Goal: Task Accomplishment & Management: Manage account settings

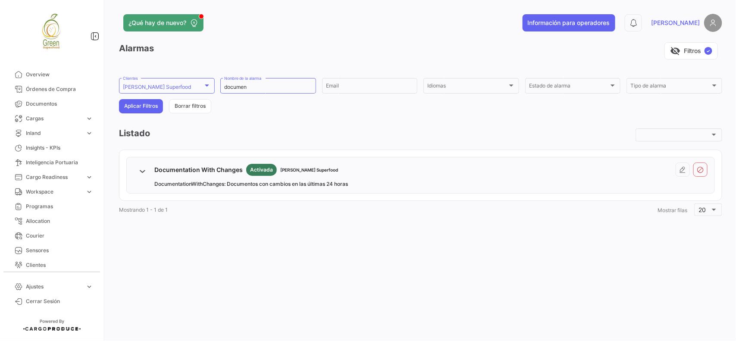
scroll to position [107, 0]
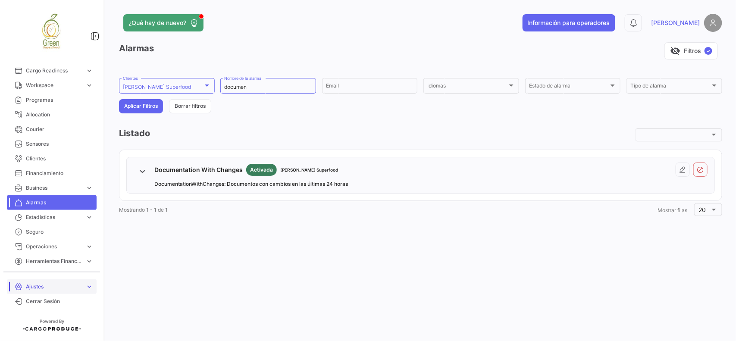
click at [44, 290] on span "Ajustes" at bounding box center [54, 287] width 56 height 8
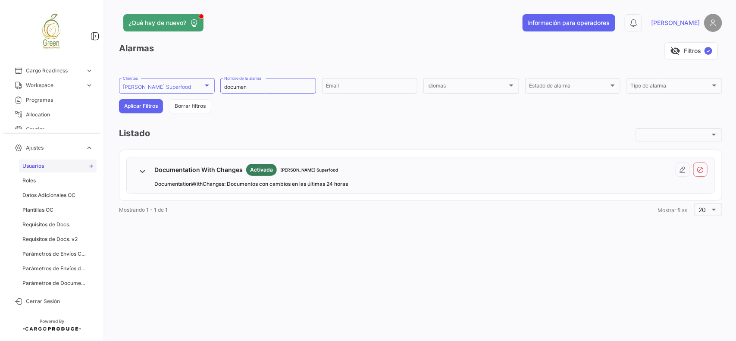
click at [48, 167] on link "Usuarios" at bounding box center [58, 166] width 78 height 13
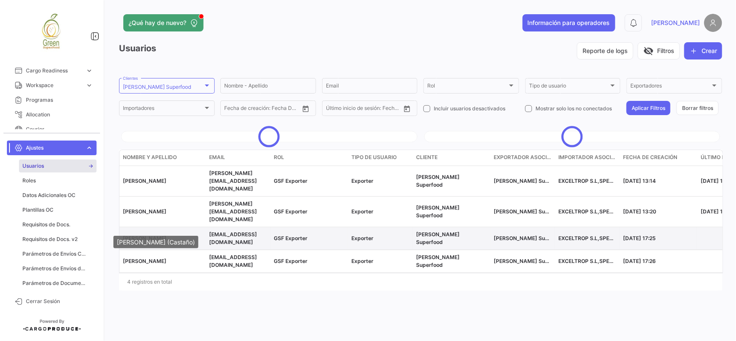
click at [163, 235] on span "[PERSON_NAME]" at bounding box center [145, 238] width 44 height 6
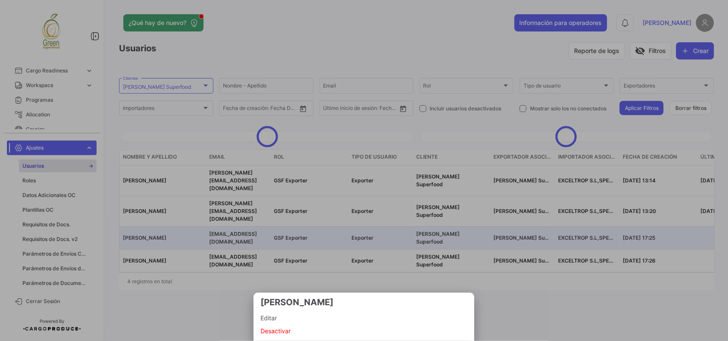
click at [280, 319] on span "Editar" at bounding box center [363, 318] width 207 height 10
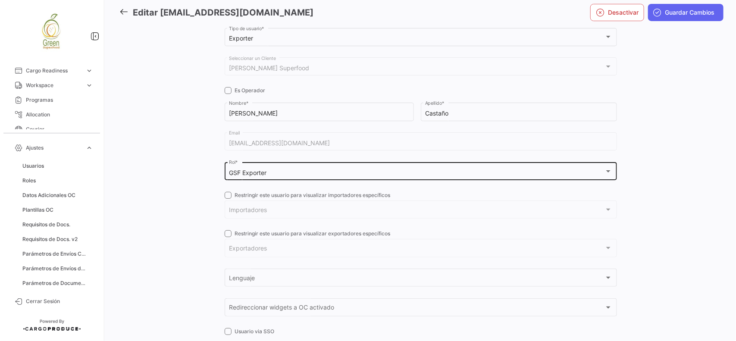
scroll to position [111, 0]
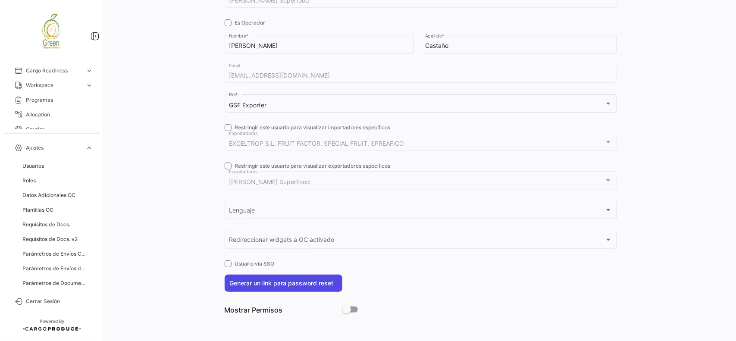
click at [312, 277] on button "Generar un link para password reset" at bounding box center [284, 283] width 118 height 17
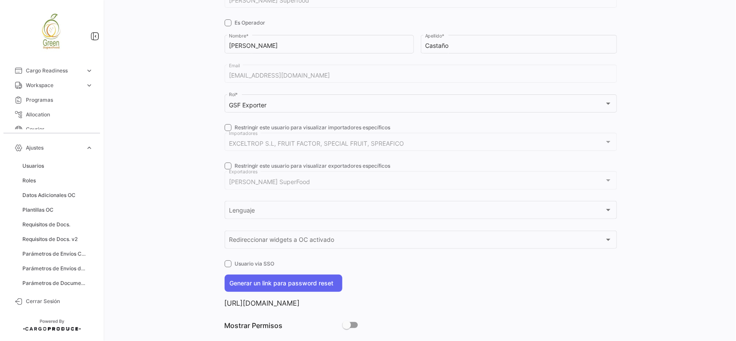
click at [346, 304] on p "[URL][DOMAIN_NAME]" at bounding box center [421, 303] width 392 height 9
copy p "[URL][DOMAIN_NAME]"
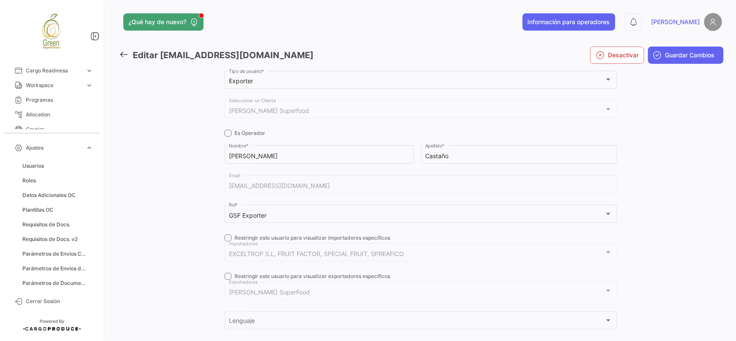
scroll to position [0, 0]
click at [665, 58] on span "Guardar Cambios" at bounding box center [690, 56] width 50 height 9
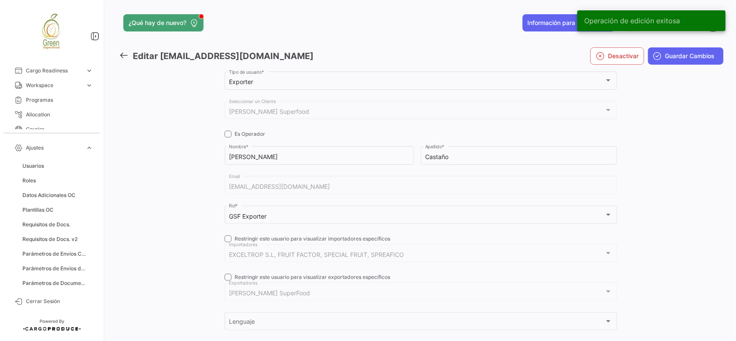
click at [124, 55] on icon at bounding box center [123, 54] width 9 height 9
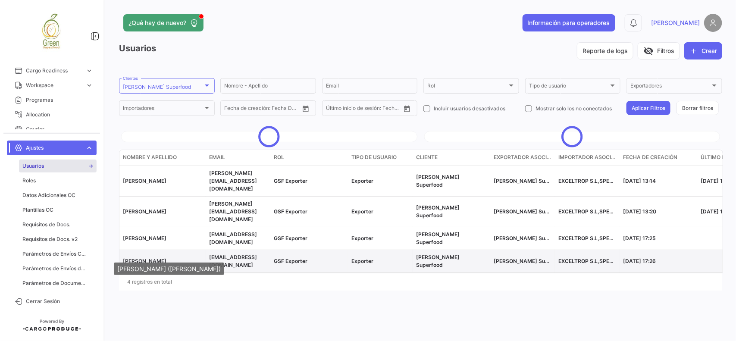
click at [157, 258] on span "[PERSON_NAME]" at bounding box center [145, 261] width 44 height 6
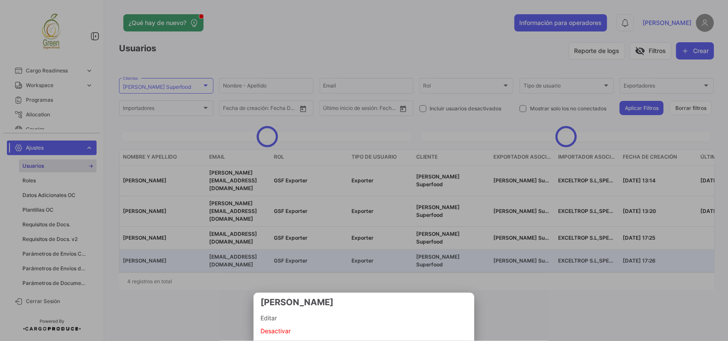
click at [157, 255] on div at bounding box center [364, 170] width 728 height 341
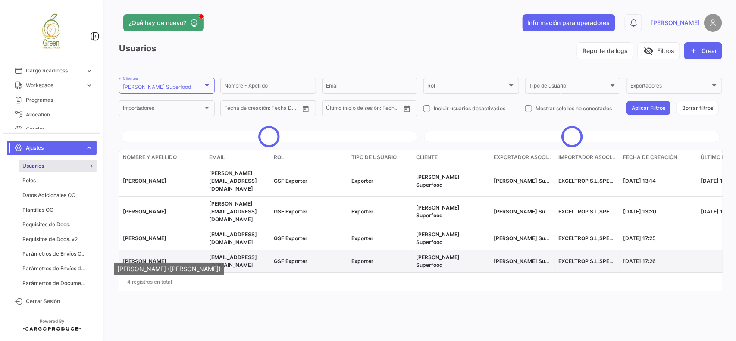
click at [163, 258] on span "[PERSON_NAME]" at bounding box center [145, 261] width 44 height 6
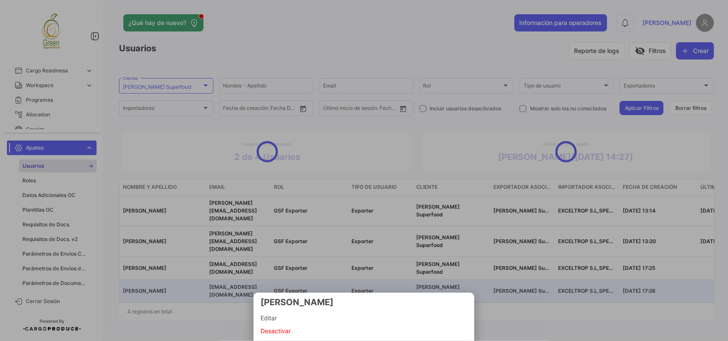
click at [269, 319] on span "Editar" at bounding box center [363, 318] width 207 height 10
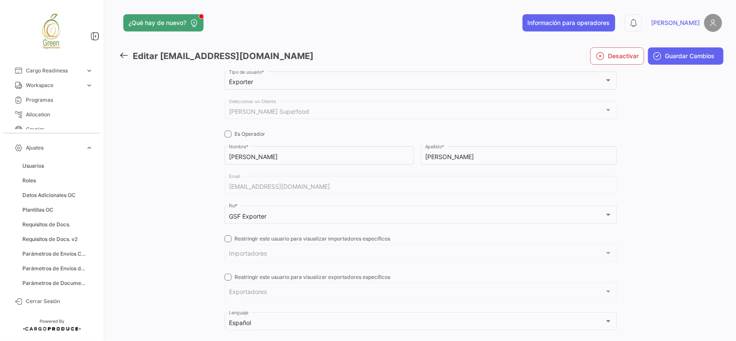
scroll to position [111, 0]
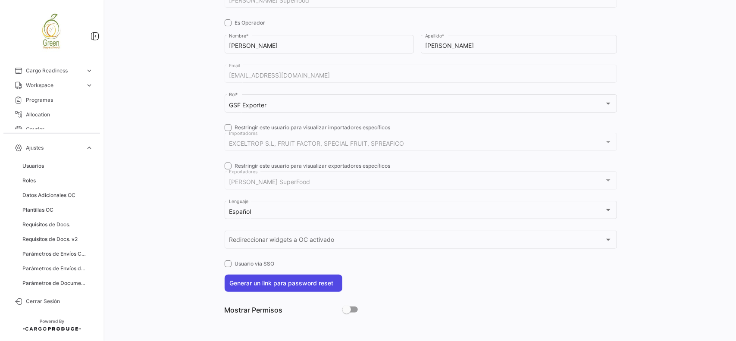
click at [278, 286] on button "Generar un link para password reset" at bounding box center [284, 283] width 118 height 17
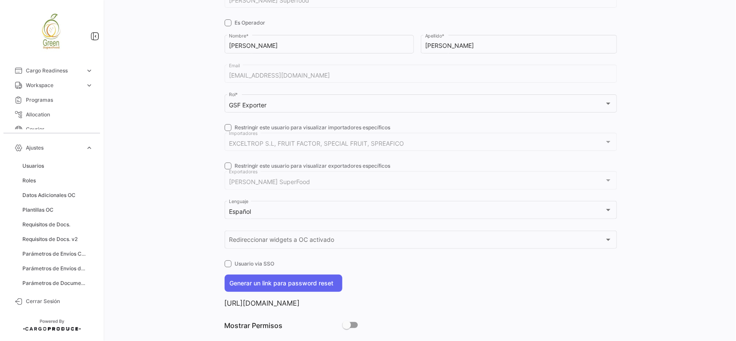
click at [355, 307] on p "[URL][DOMAIN_NAME]" at bounding box center [421, 303] width 392 height 9
click at [354, 307] on p "[URL][DOMAIN_NAME]" at bounding box center [421, 303] width 392 height 9
click at [318, 302] on p "[URL][DOMAIN_NAME]" at bounding box center [421, 303] width 392 height 9
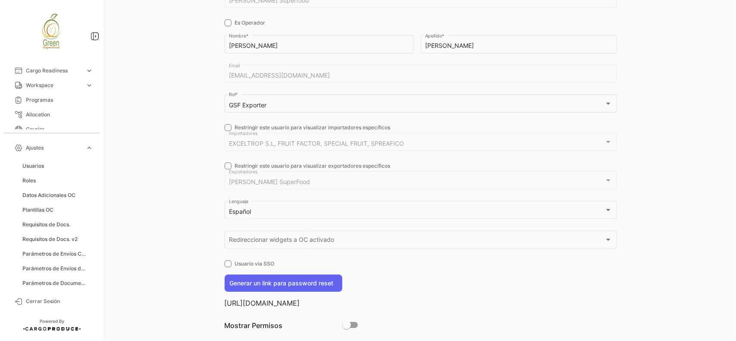
click at [318, 302] on p "[URL][DOMAIN_NAME]" at bounding box center [421, 303] width 392 height 9
copy p "[URL][DOMAIN_NAME]"
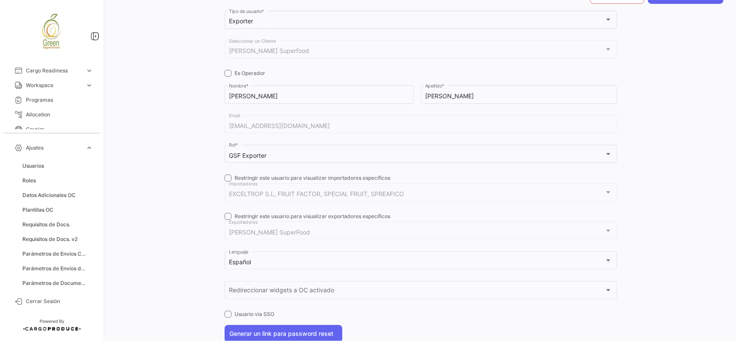
scroll to position [0, 0]
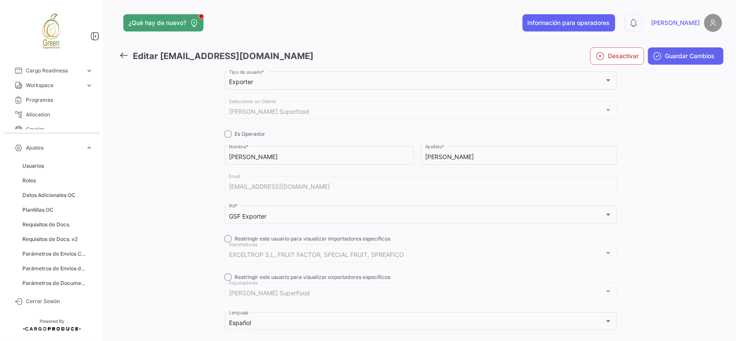
click at [123, 55] on icon at bounding box center [123, 54] width 9 height 9
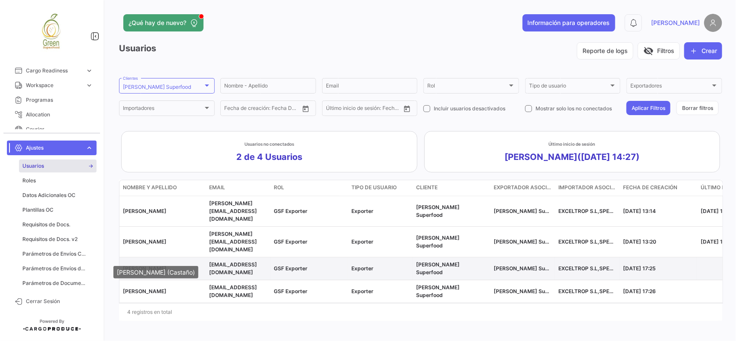
click at [147, 265] on span "[PERSON_NAME]" at bounding box center [145, 268] width 44 height 6
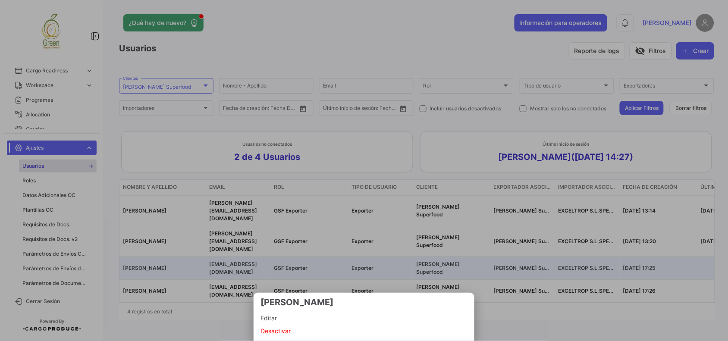
click at [271, 317] on span "Editar" at bounding box center [363, 318] width 207 height 10
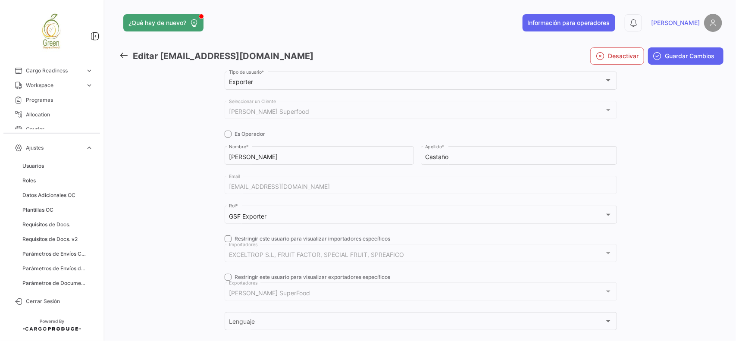
click at [121, 51] on icon at bounding box center [123, 54] width 9 height 9
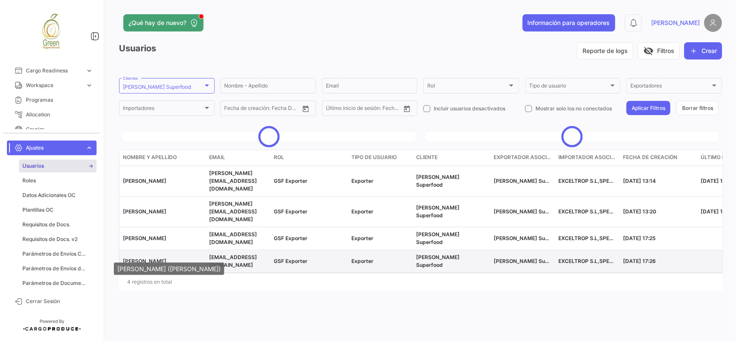
click at [137, 258] on span "[PERSON_NAME]" at bounding box center [145, 261] width 44 height 6
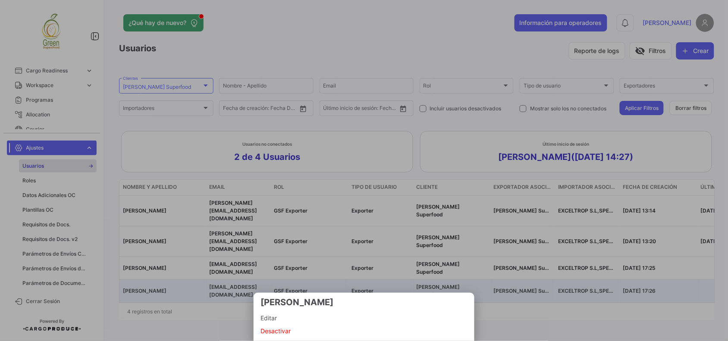
click at [282, 332] on span "Desactivar" at bounding box center [363, 331] width 207 height 10
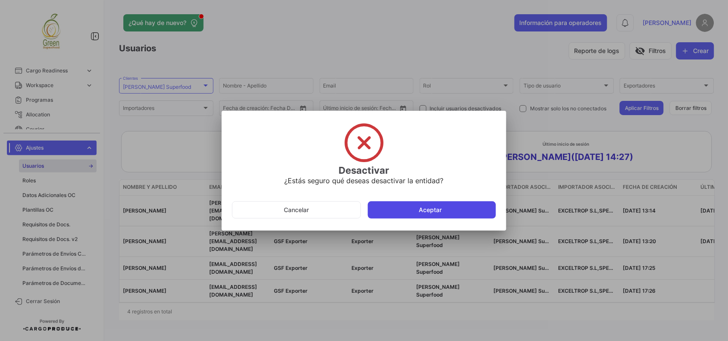
click at [420, 203] on button "Aceptar" at bounding box center [432, 209] width 128 height 17
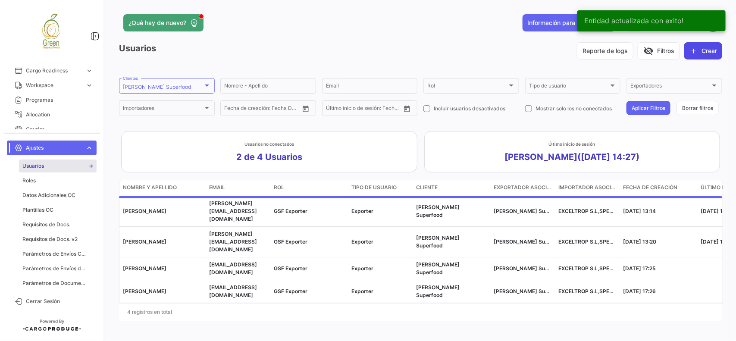
click at [695, 51] on button "Crear" at bounding box center [703, 50] width 38 height 17
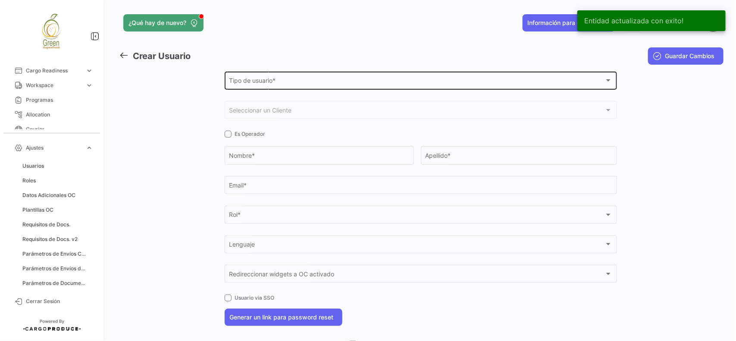
click at [258, 78] on div "Tipo de usuario * Tipo de usuario *" at bounding box center [420, 80] width 383 height 20
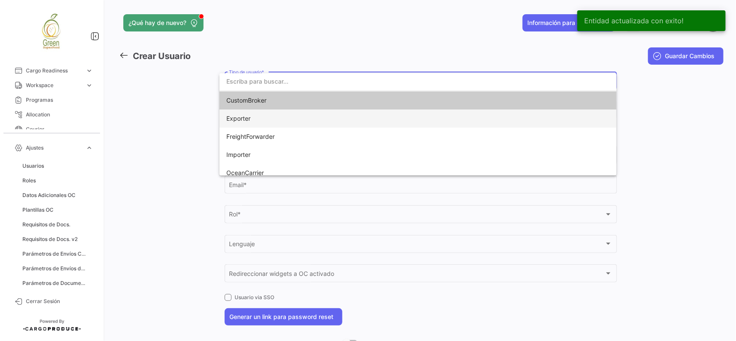
click at [241, 122] on span "Exporter" at bounding box center [417, 119] width 383 height 18
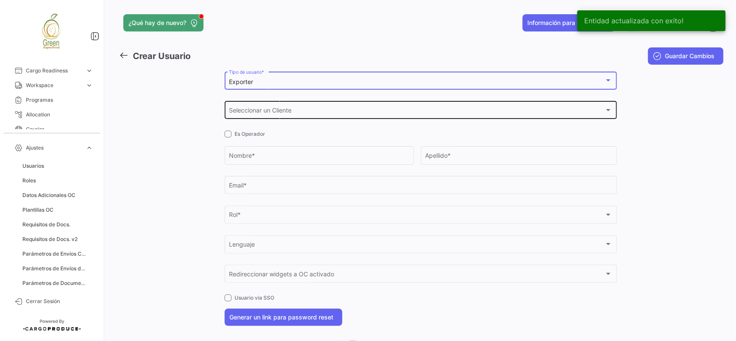
click at [254, 110] on span "Seleccionar un Cliente" at bounding box center [417, 111] width 376 height 7
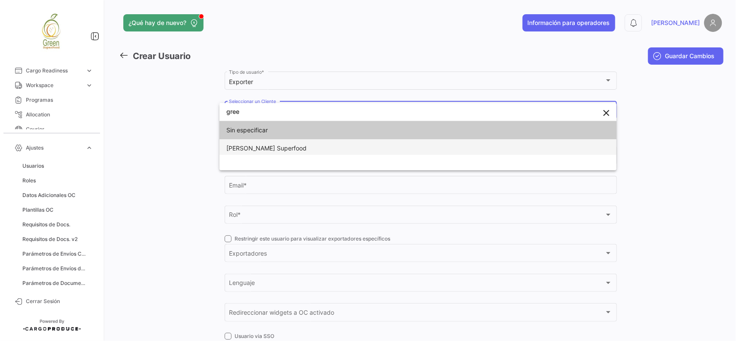
type input "gree"
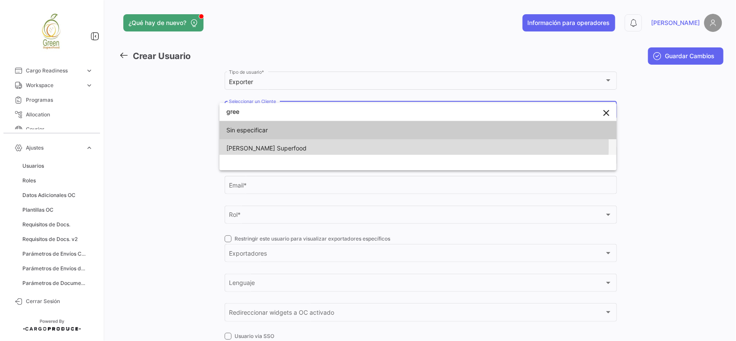
click at [240, 145] on span "[PERSON_NAME] Superfood" at bounding box center [266, 147] width 80 height 7
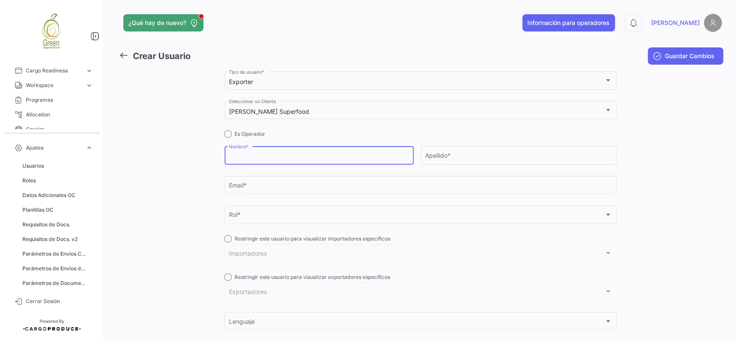
click at [247, 153] on input "Nombre *" at bounding box center [319, 156] width 180 height 7
type input "[PERSON_NAME]"
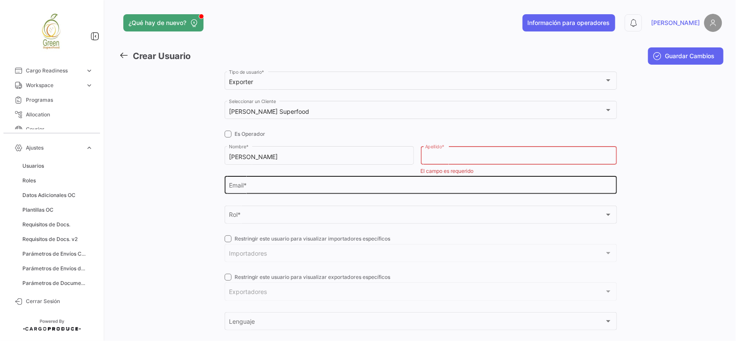
click at [298, 187] on input "Email *" at bounding box center [420, 186] width 383 height 7
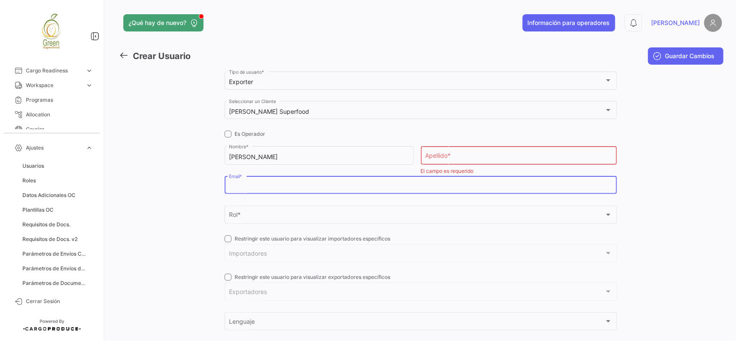
paste input "[EMAIL_ADDRESS][DOMAIN_NAME]"
type input "[EMAIL_ADDRESS][DOMAIN_NAME]"
click at [458, 155] on input "Apellido *" at bounding box center [518, 156] width 187 height 7
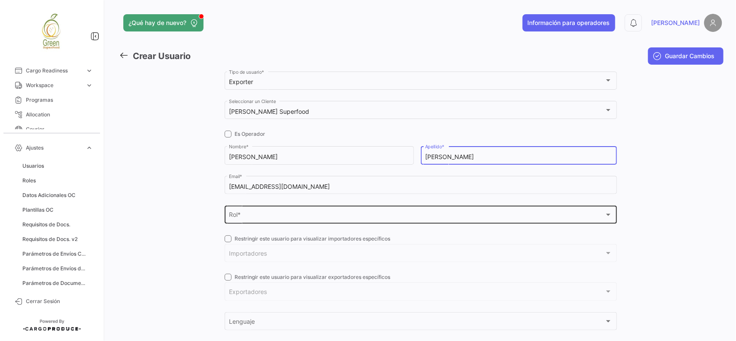
type input "[PERSON_NAME]"
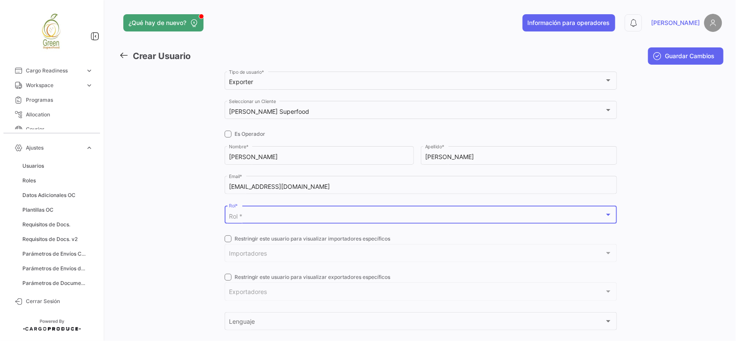
click at [292, 215] on div "Rol *" at bounding box center [417, 216] width 376 height 7
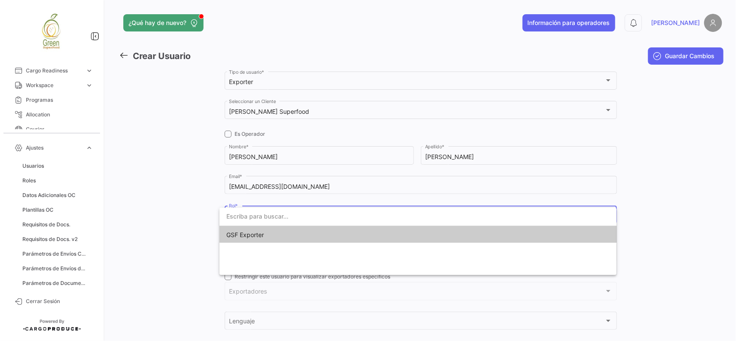
click at [272, 240] on span "GSF Exporter" at bounding box center [417, 235] width 383 height 18
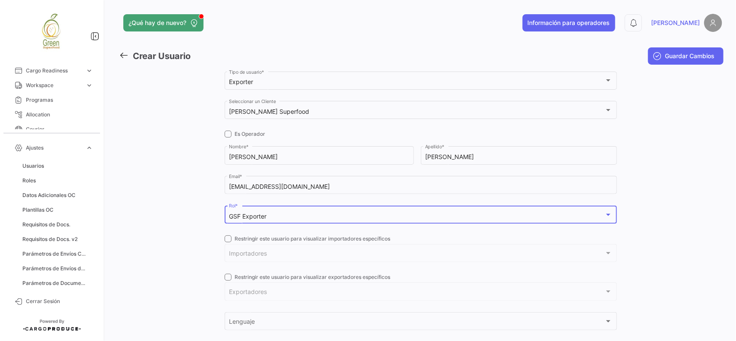
click at [225, 236] on span at bounding box center [228, 238] width 7 height 7
click at [228, 242] on input "Restringir este usuario para visualizar importadores específicos" at bounding box center [228, 242] width 0 height 0
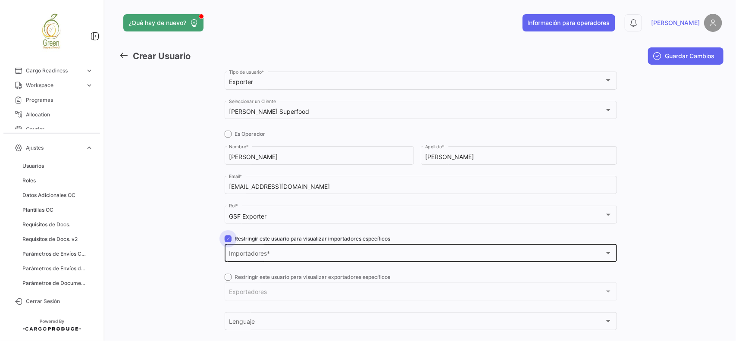
click at [240, 253] on span "Importadores" at bounding box center [417, 254] width 376 height 7
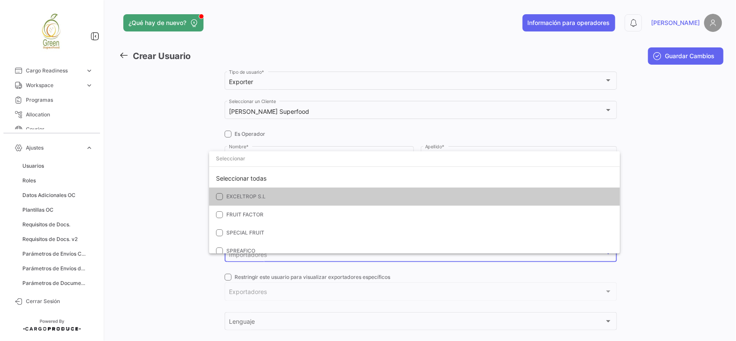
drag, startPoint x: 244, startPoint y: 178, endPoint x: 141, endPoint y: 190, distance: 103.3
click at [244, 177] on div "Seleccionar todas" at bounding box center [414, 178] width 411 height 18
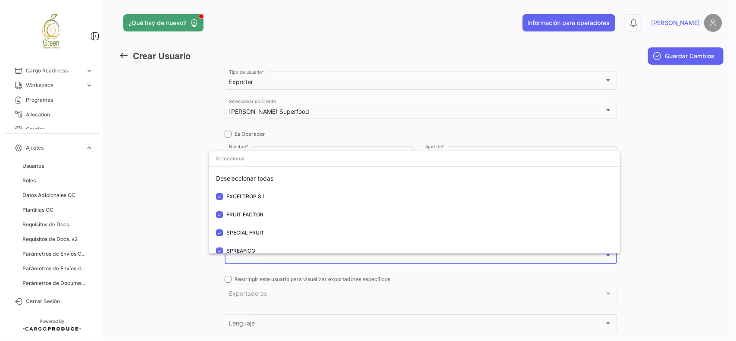
drag, startPoint x: 141, startPoint y: 190, endPoint x: 178, endPoint y: 226, distance: 52.1
click at [141, 192] on div at bounding box center [368, 170] width 736 height 341
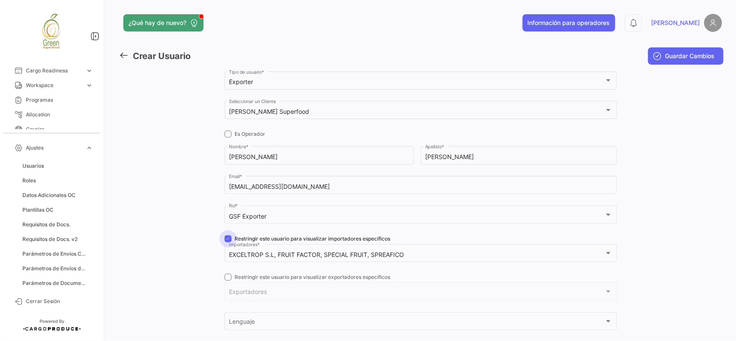
click at [225, 239] on span at bounding box center [228, 238] width 7 height 7
click at [228, 242] on input "Restringir este usuario para visualizar importadores específicos" at bounding box center [228, 242] width 0 height 0
checkbox input "false"
drag, startPoint x: 223, startPoint y: 280, endPoint x: 236, endPoint y: 292, distance: 17.1
click at [226, 281] on div "Exporter Tipo de usuario * [PERSON_NAME] Superfood Seleccionar un Cliente Es Op…" at bounding box center [421, 251] width 392 height 363
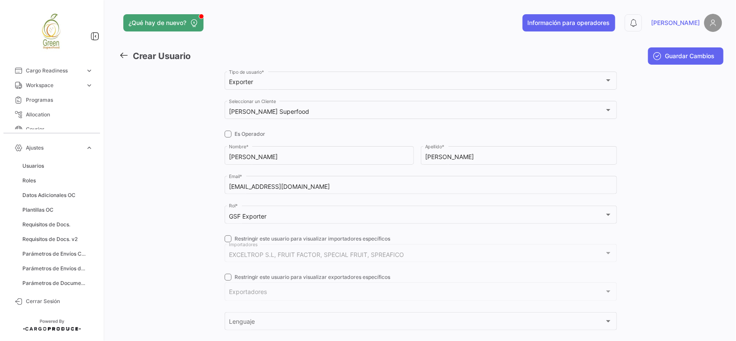
click at [238, 292] on span "Exportadores" at bounding box center [417, 293] width 376 height 7
click at [229, 277] on span at bounding box center [228, 277] width 7 height 7
click at [228, 281] on input "Restringir este usuario para visualizar exportadores específicos" at bounding box center [228, 281] width 0 height 0
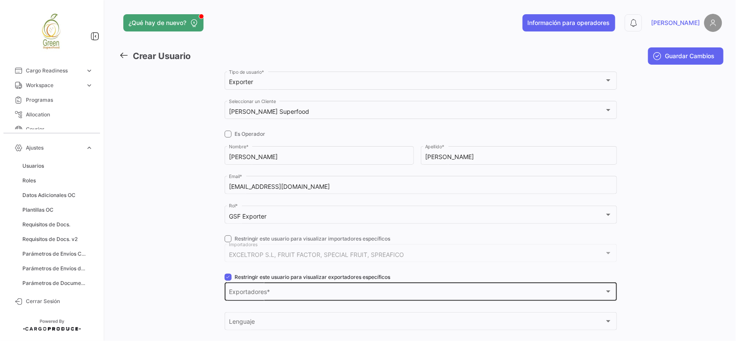
click at [239, 285] on div "Exportadores Exportadores *" at bounding box center [420, 291] width 383 height 20
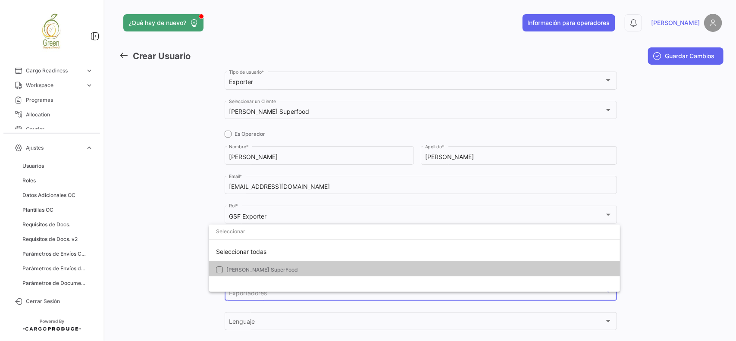
click at [235, 241] on span at bounding box center [414, 233] width 411 height 17
click at [233, 248] on div "Seleccionar todas" at bounding box center [414, 252] width 411 height 18
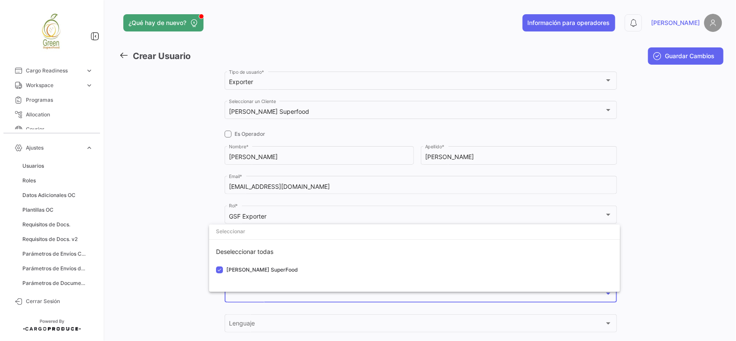
click at [177, 241] on div at bounding box center [368, 170] width 736 height 341
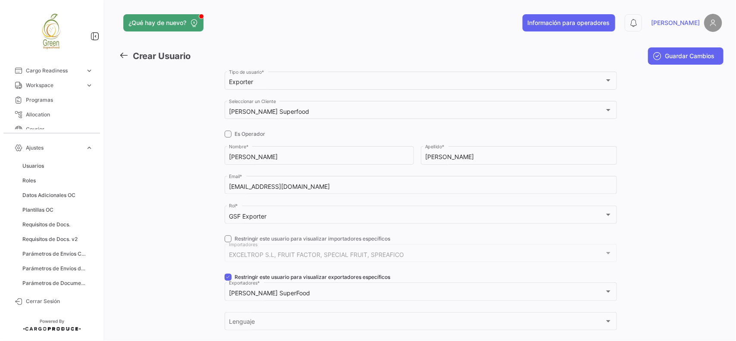
click at [225, 274] on span at bounding box center [228, 277] width 7 height 7
click at [228, 281] on input "Restringir este usuario para visualizar exportadores específicos" at bounding box center [228, 281] width 0 height 0
checkbox input "false"
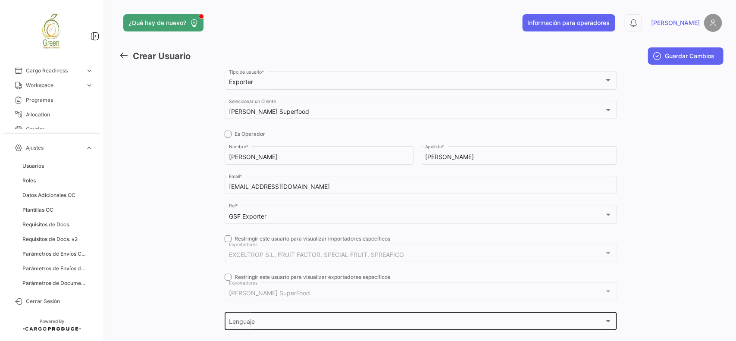
click at [248, 323] on span "Lenguaje" at bounding box center [417, 323] width 376 height 7
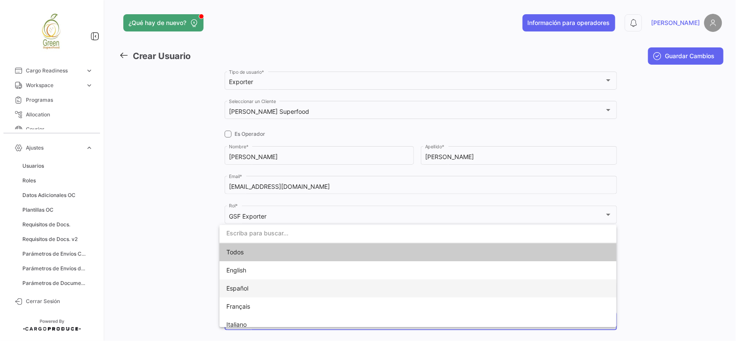
click at [250, 288] on span "Español" at bounding box center [417, 288] width 383 height 18
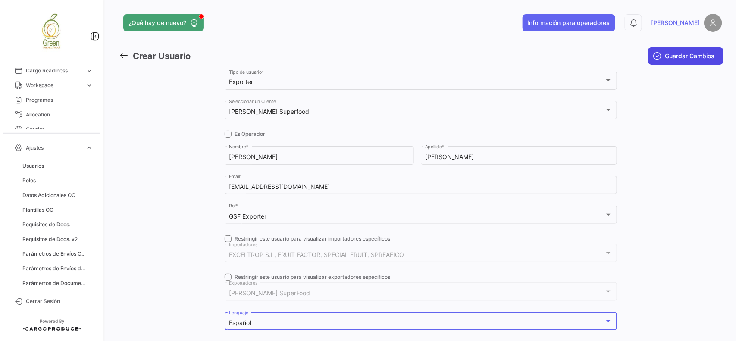
click at [667, 52] on span "Guardar Cambios" at bounding box center [690, 56] width 50 height 9
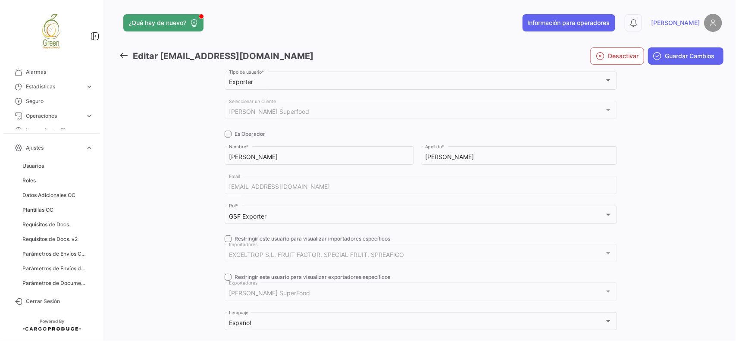
scroll to position [245, 0]
click at [88, 150] on span "expand_more" at bounding box center [89, 148] width 8 height 8
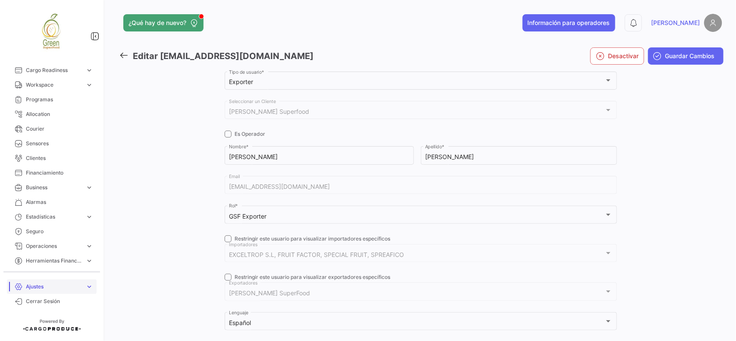
scroll to position [107, 0]
click at [37, 204] on span "Alarmas" at bounding box center [59, 203] width 67 height 8
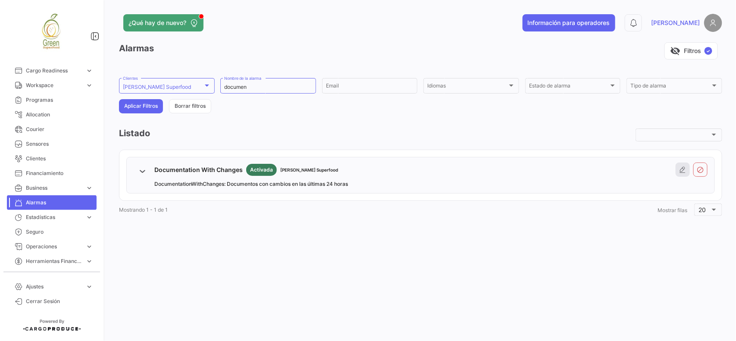
click at [688, 172] on button at bounding box center [683, 170] width 14 height 14
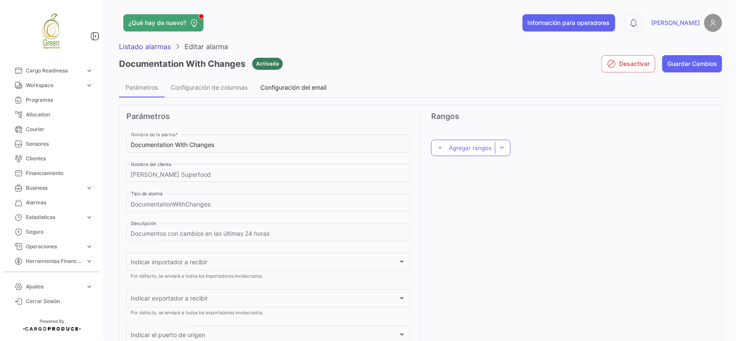
click at [276, 90] on span "Configuración del email" at bounding box center [293, 87] width 66 height 7
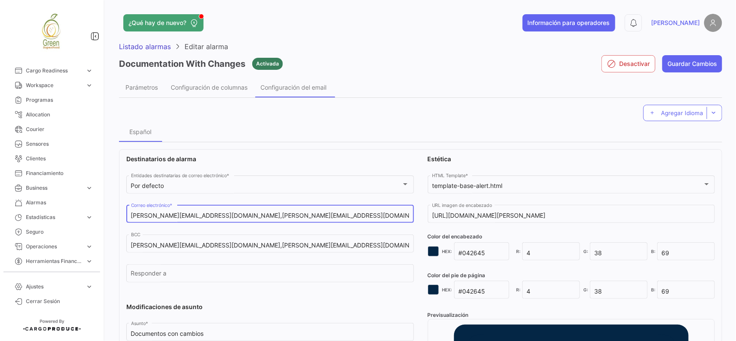
click at [340, 217] on input "[PERSON_NAME][EMAIL_ADDRESS][DOMAIN_NAME],[PERSON_NAME][EMAIL_ADDRESS][DOMAIN_N…" at bounding box center [270, 215] width 279 height 7
click at [53, 67] on span "Cargo Readiness" at bounding box center [54, 71] width 56 height 8
